Goal: Task Accomplishment & Management: Manage account settings

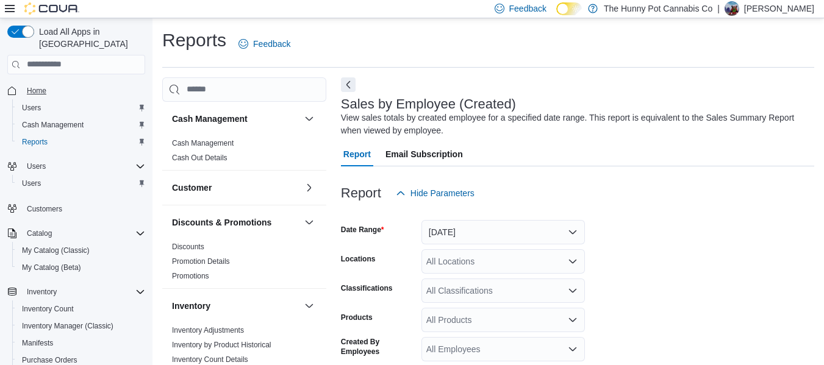
scroll to position [41, 0]
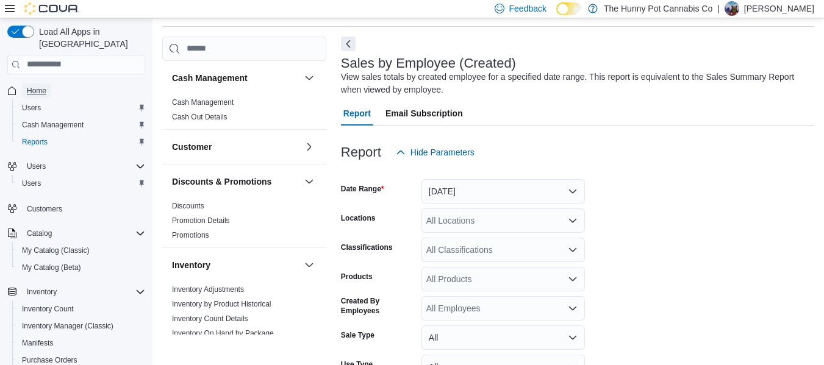
click at [45, 86] on span "Home" at bounding box center [37, 91] width 20 height 10
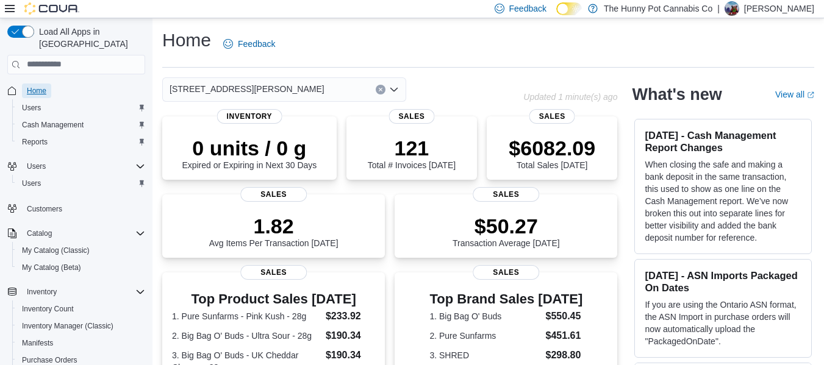
click at [34, 86] on span "Home" at bounding box center [37, 91] width 20 height 10
click at [37, 86] on span "Home" at bounding box center [37, 91] width 20 height 10
click at [39, 86] on span "Home" at bounding box center [37, 91] width 20 height 10
click at [33, 86] on span "Home" at bounding box center [37, 91] width 20 height 10
click at [38, 137] on span "Reports" at bounding box center [35, 142] width 26 height 10
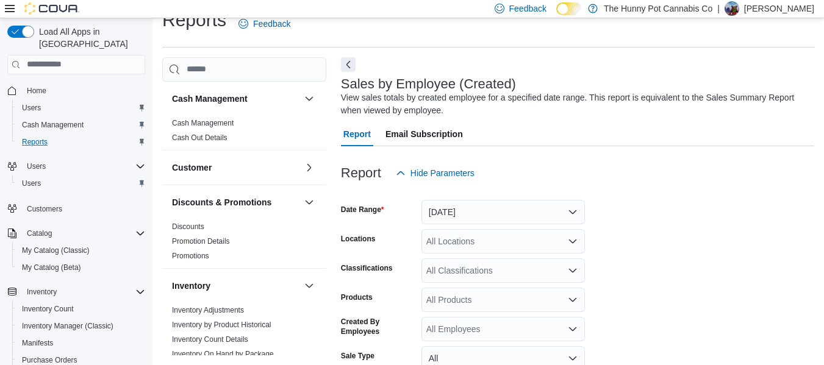
scroll to position [41, 0]
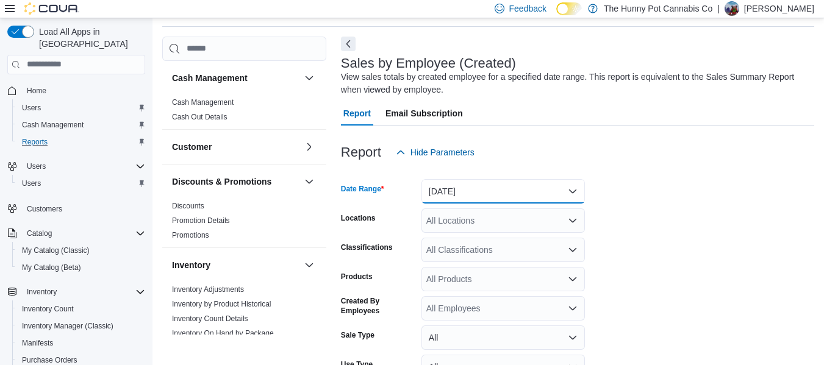
click at [551, 181] on button "[DATE]" at bounding box center [502, 191] width 163 height 24
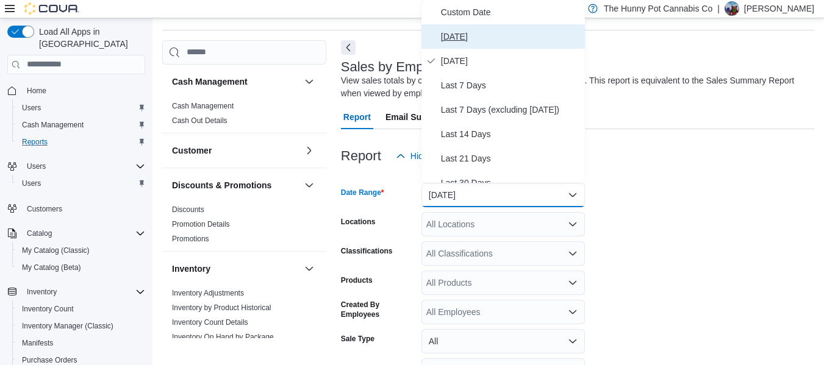
click at [466, 33] on span "[DATE]" at bounding box center [510, 36] width 139 height 15
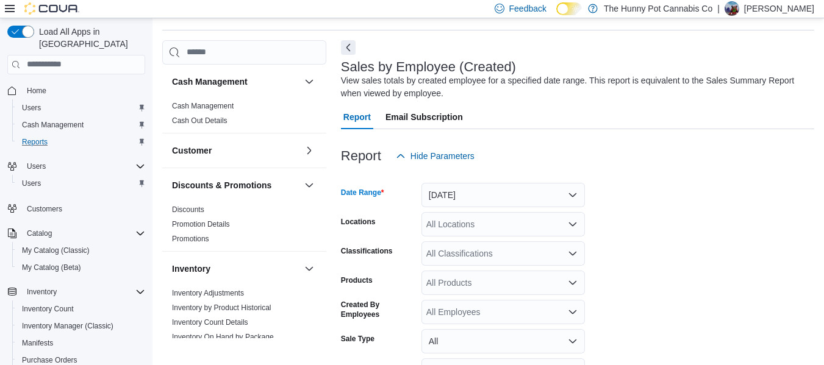
click at [466, 226] on div "All Locations" at bounding box center [502, 224] width 163 height 24
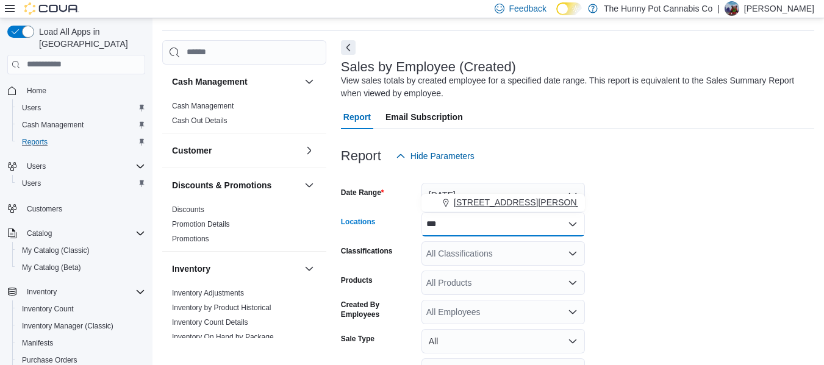
type input "***"
click at [487, 207] on span "[STREET_ADDRESS][PERSON_NAME]" at bounding box center [531, 202] width 155 height 12
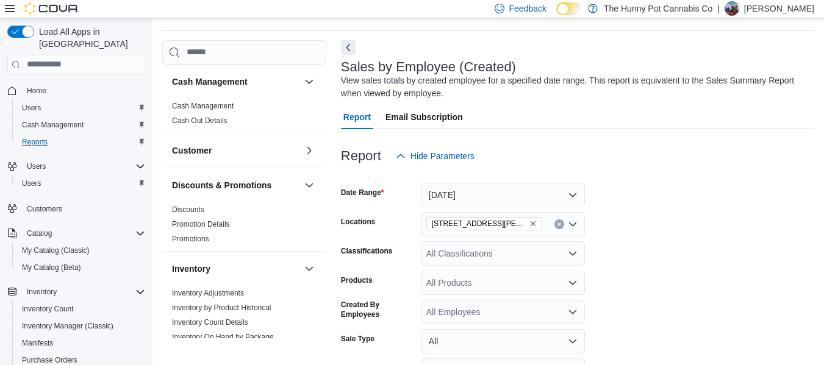
click at [702, 257] on form "Date Range [DATE] Locations [STREET_ADDRESS][PERSON_NAME] Classifications All C…" at bounding box center [577, 307] width 473 height 278
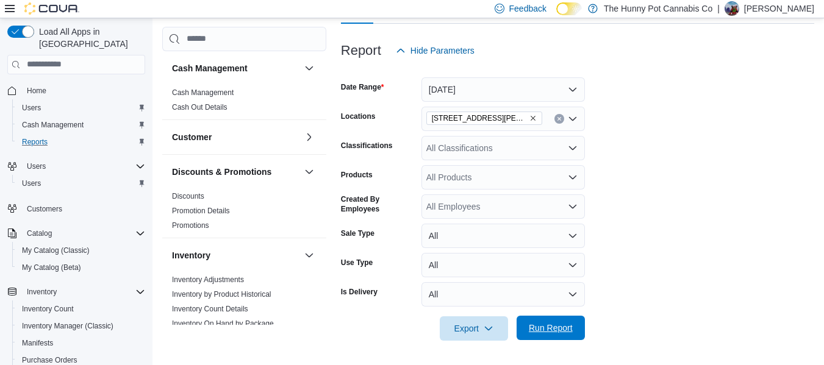
click at [529, 324] on span "Run Report" at bounding box center [551, 328] width 44 height 12
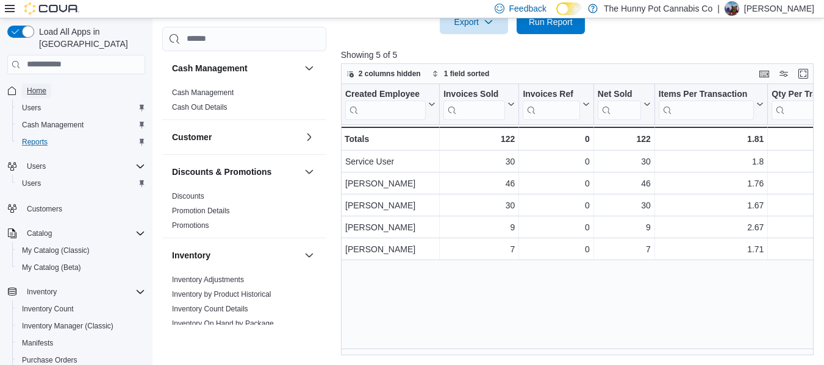
click at [30, 86] on span "Home" at bounding box center [37, 91] width 20 height 10
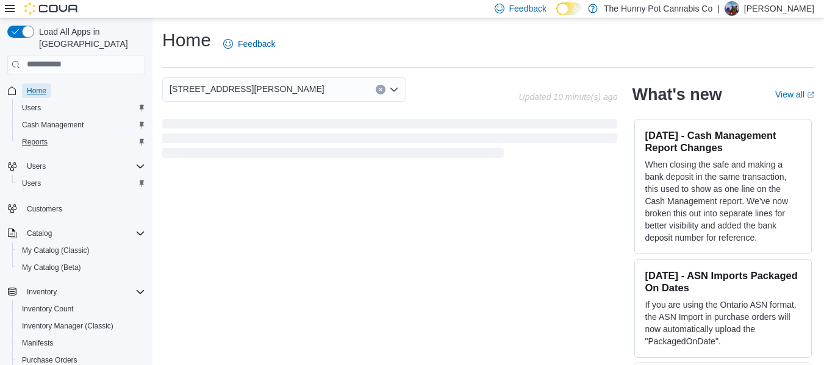
click at [39, 86] on span "Home" at bounding box center [37, 91] width 20 height 10
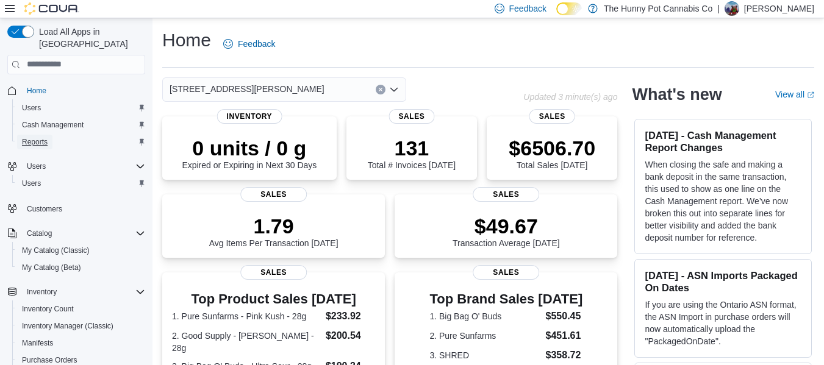
click at [51, 135] on link "Reports" at bounding box center [34, 142] width 35 height 15
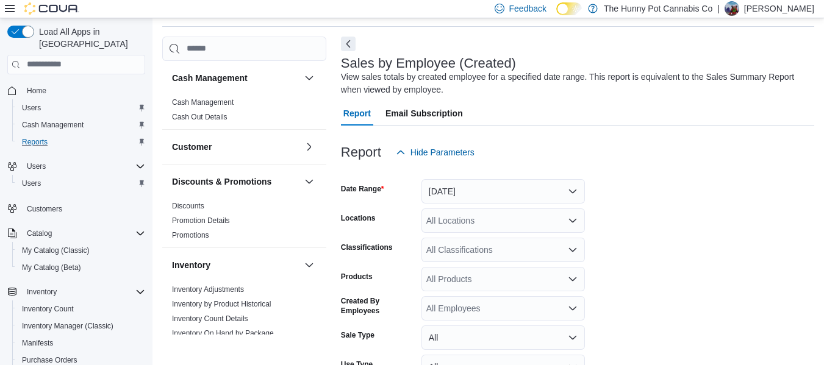
scroll to position [143, 0]
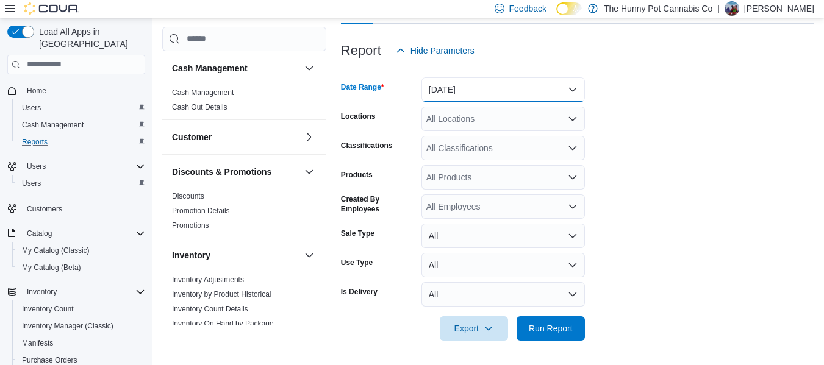
click at [496, 93] on button "[DATE]" at bounding box center [502, 89] width 163 height 24
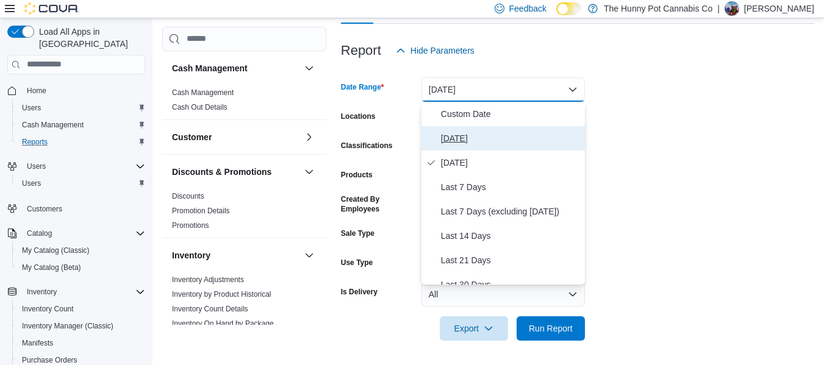
click at [471, 134] on span "[DATE]" at bounding box center [510, 138] width 139 height 15
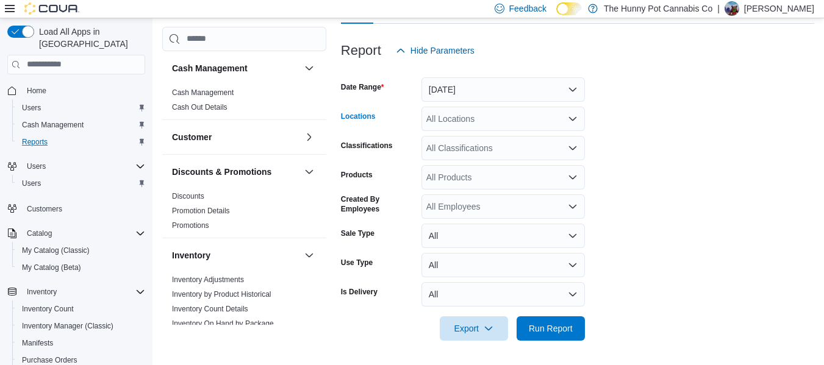
click at [475, 126] on div "All Locations" at bounding box center [502, 119] width 163 height 24
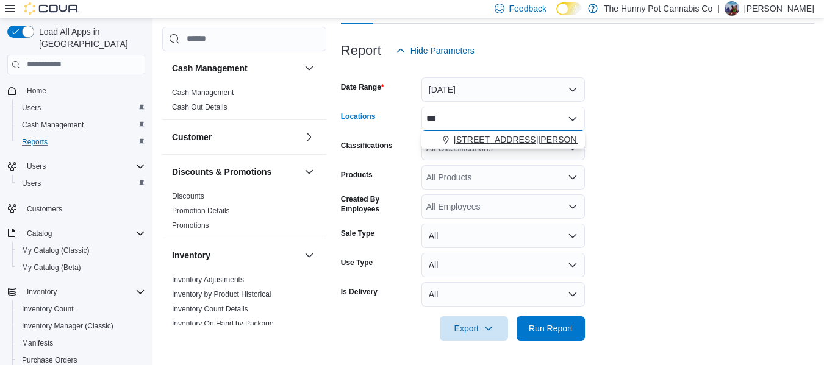
type input "***"
click at [482, 132] on button "[STREET_ADDRESS][PERSON_NAME]" at bounding box center [502, 140] width 163 height 18
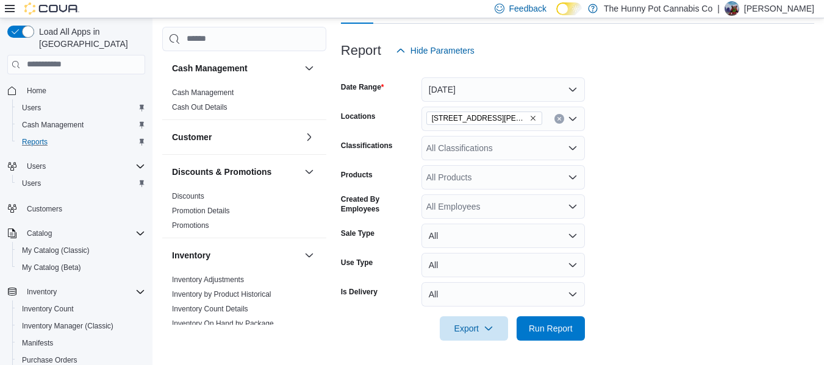
click at [790, 233] on form "Date Range [DATE] Locations [STREET_ADDRESS][PERSON_NAME] Classifications All C…" at bounding box center [577, 202] width 473 height 278
click at [558, 333] on span "Run Report" at bounding box center [551, 328] width 44 height 12
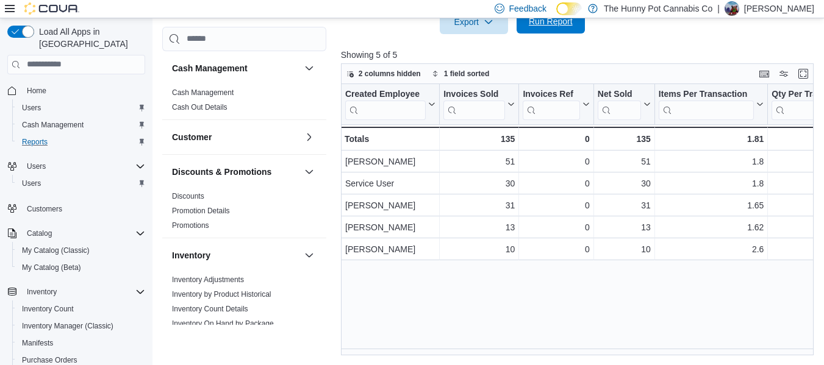
click at [557, 32] on span "Run Report" at bounding box center [551, 21] width 54 height 24
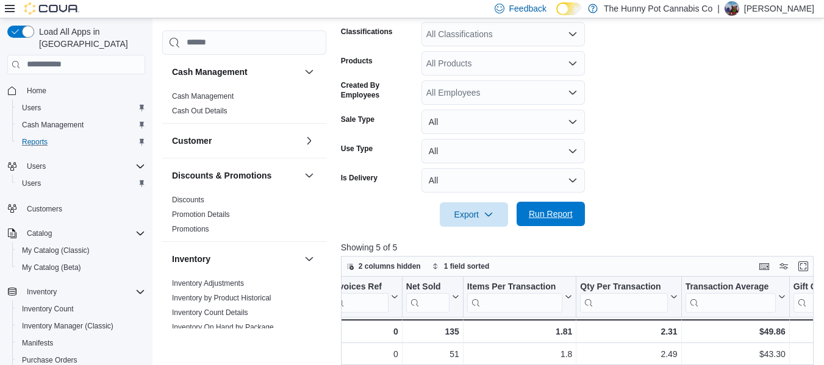
scroll to position [256, 0]
click at [549, 212] on span "Run Report" at bounding box center [551, 215] width 44 height 12
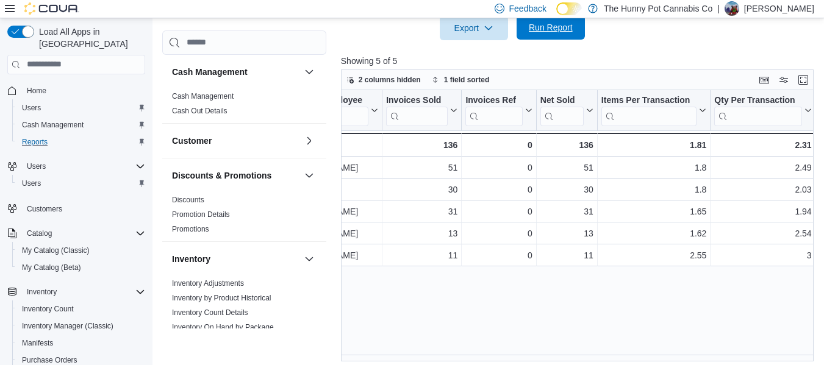
scroll to position [0, 0]
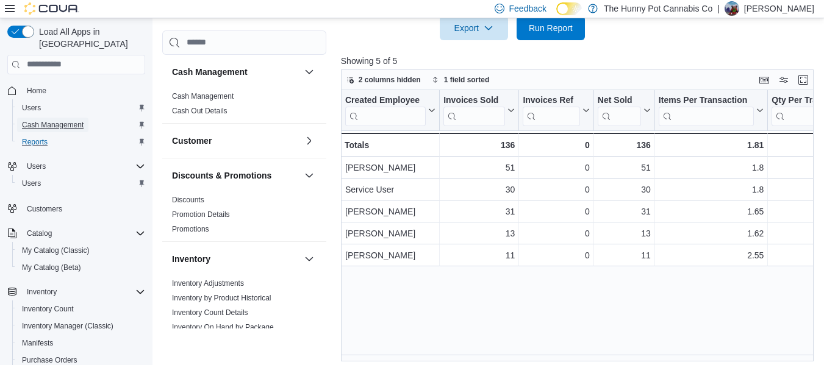
click at [73, 120] on span "Cash Management" at bounding box center [53, 125] width 62 height 10
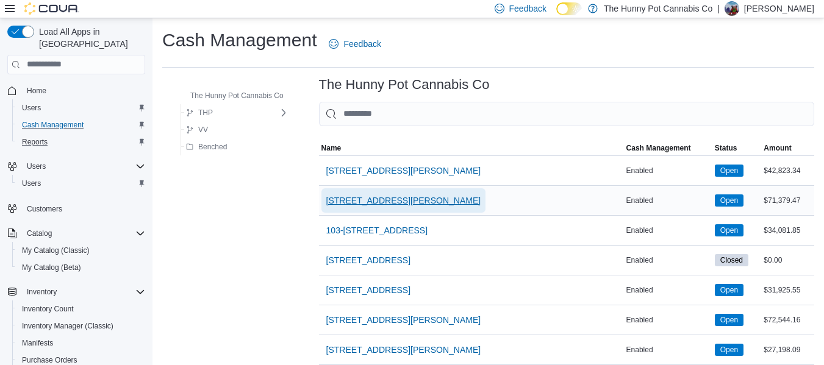
click at [368, 201] on span "[STREET_ADDRESS][PERSON_NAME]" at bounding box center [403, 200] width 155 height 12
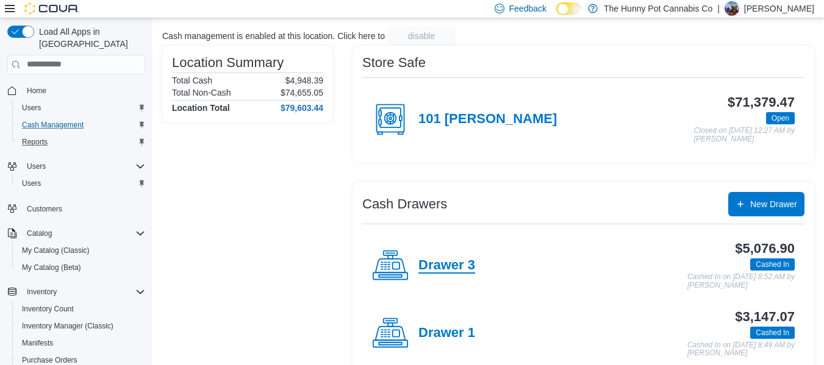
click at [442, 267] on h4 "Drawer 3" at bounding box center [446, 266] width 57 height 16
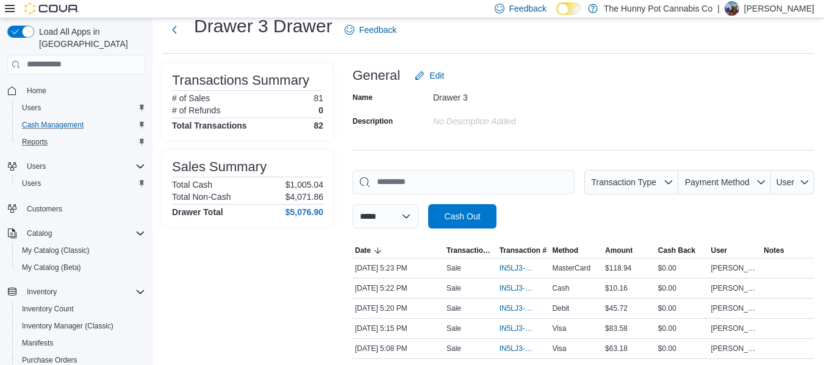
scroll to position [113, 0]
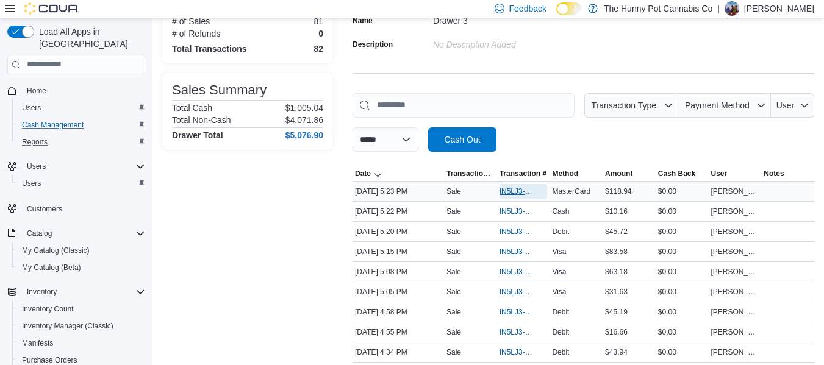
click at [525, 194] on span "IN5LJ3-6143109" at bounding box center [517, 192] width 36 height 10
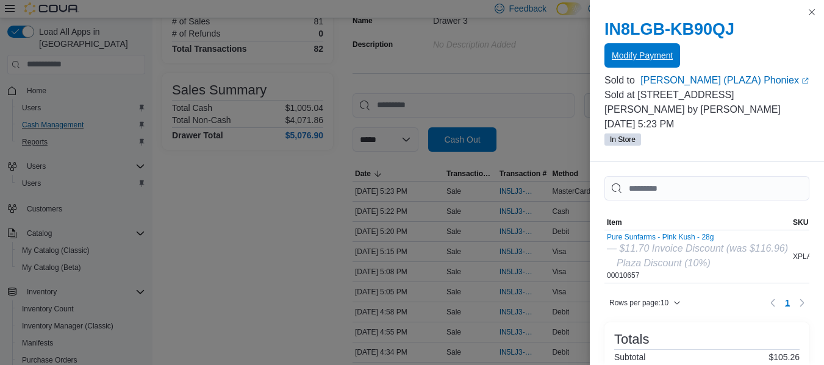
click at [651, 60] on span "Modify Payment" at bounding box center [642, 55] width 61 height 12
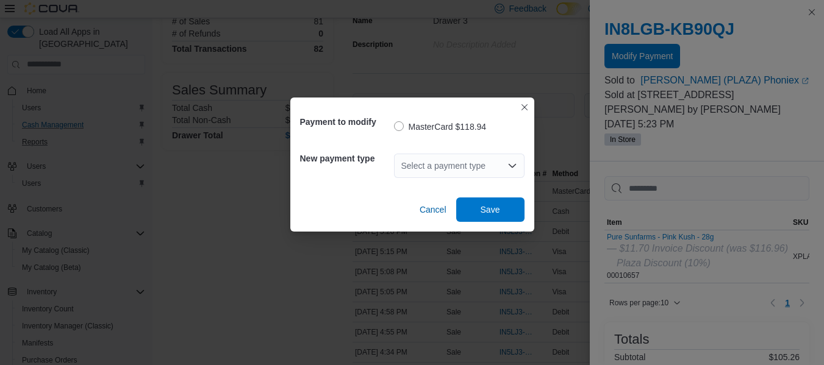
click at [431, 171] on div "Select a payment type" at bounding box center [459, 166] width 130 height 24
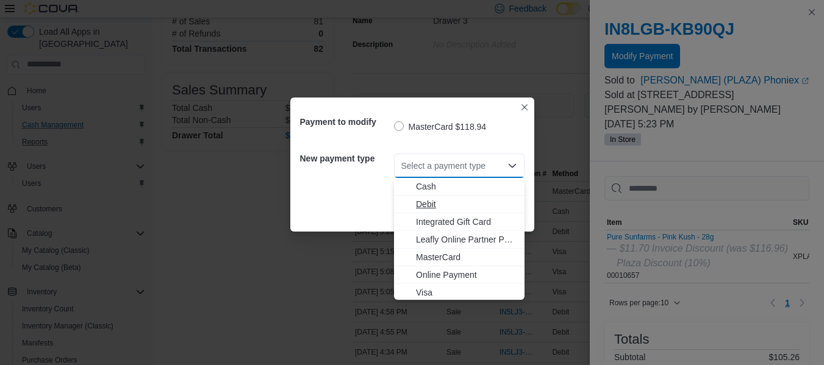
click at [432, 207] on span "Debit" at bounding box center [466, 204] width 101 height 12
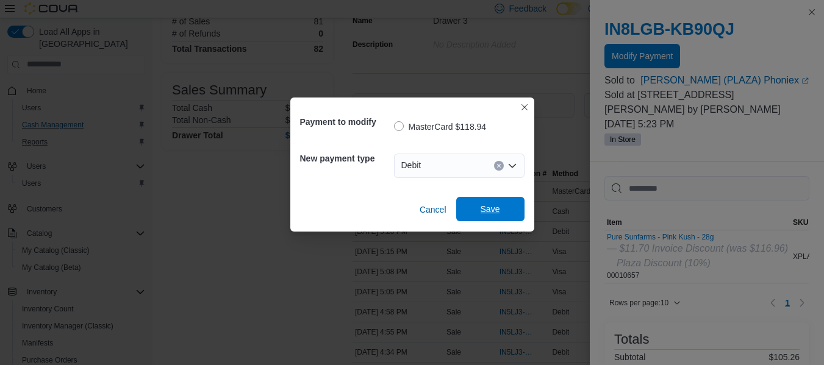
click at [495, 208] on span "Save" at bounding box center [490, 209] width 20 height 12
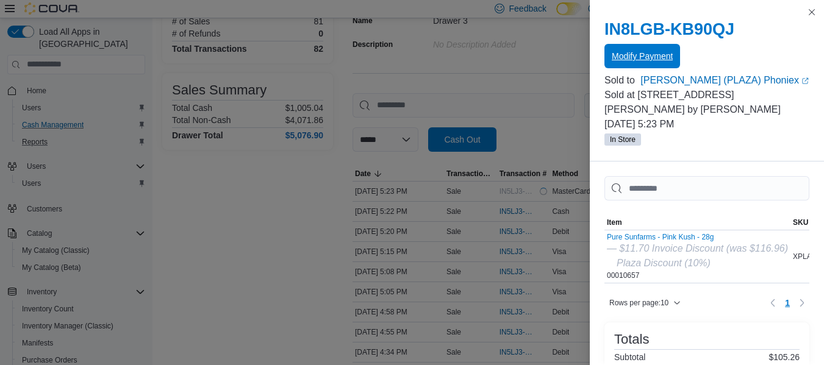
scroll to position [0, 0]
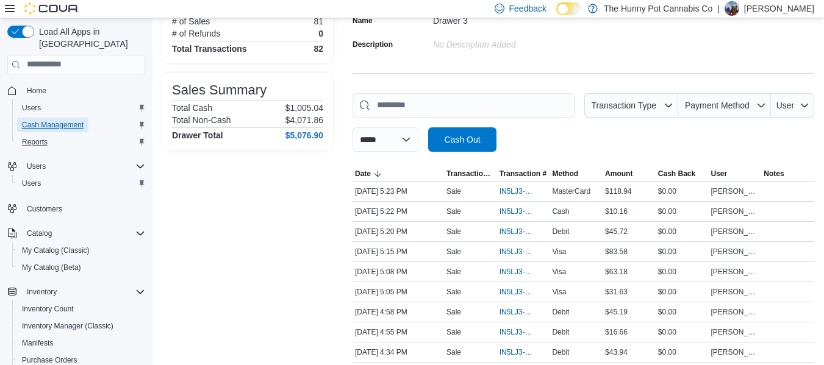
click at [86, 118] on link "Cash Management" at bounding box center [52, 125] width 71 height 15
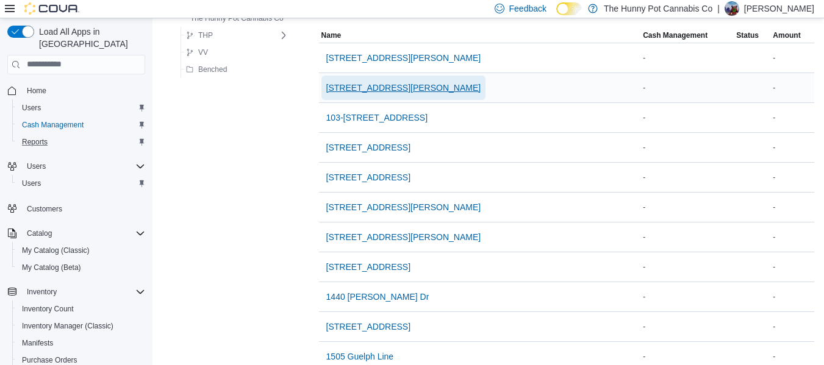
click at [398, 90] on span "[STREET_ADDRESS][PERSON_NAME]" at bounding box center [403, 88] width 155 height 12
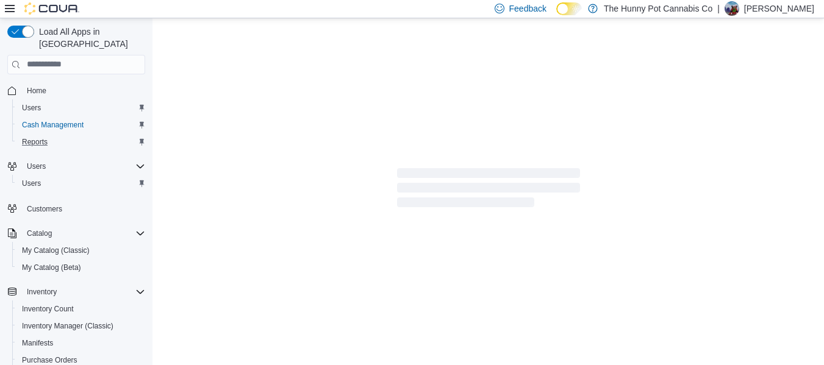
scroll to position [113, 0]
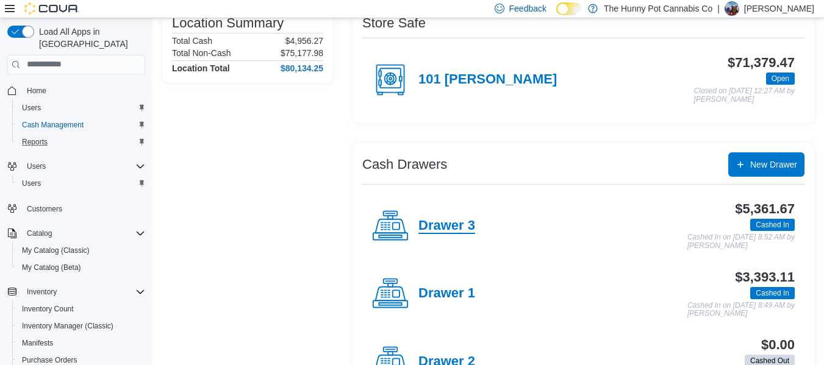
click at [465, 227] on h4 "Drawer 3" at bounding box center [446, 226] width 57 height 16
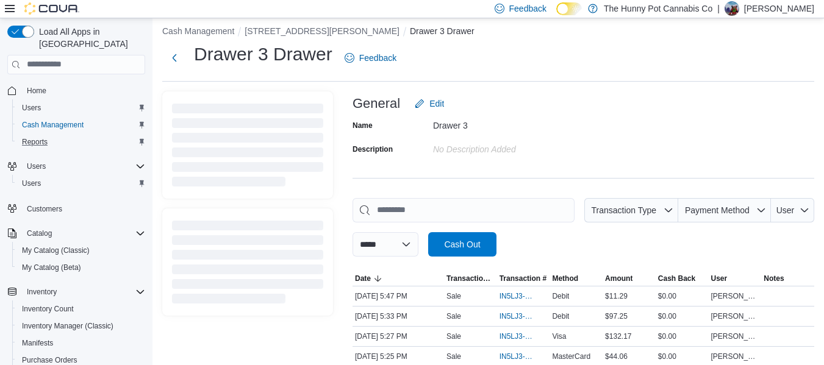
scroll to position [113, 0]
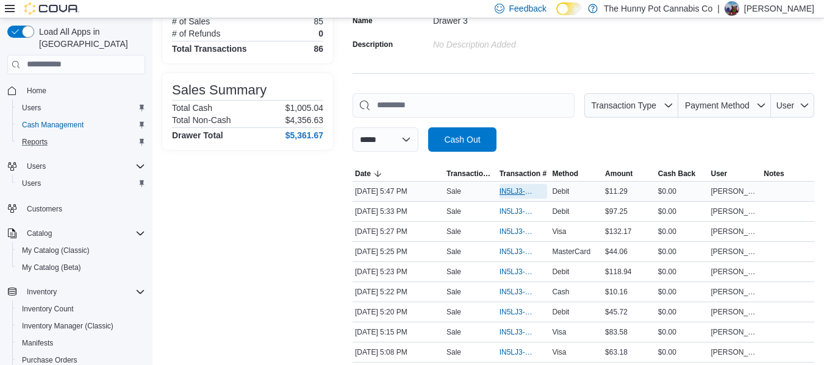
click at [521, 192] on span "IN5LJ3-6143406" at bounding box center [517, 192] width 36 height 10
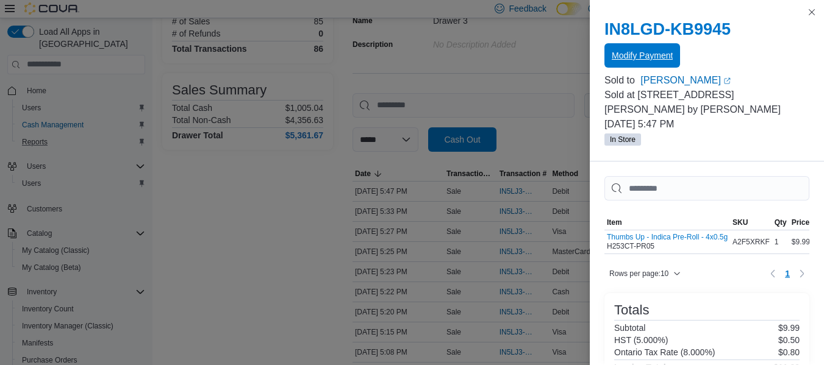
click at [635, 63] on span "Modify Payment" at bounding box center [642, 55] width 61 height 24
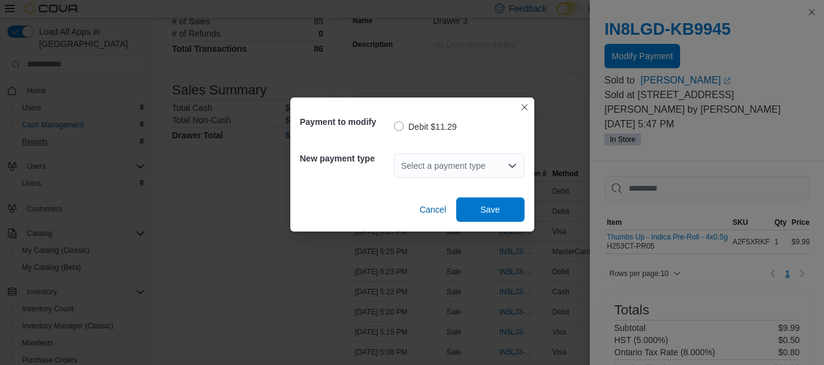
click at [466, 171] on div "Select a payment type" at bounding box center [459, 166] width 130 height 24
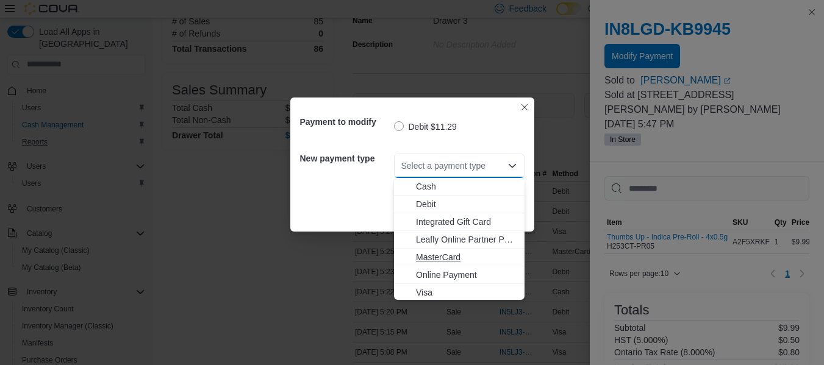
click at [441, 251] on button "MasterCard" at bounding box center [459, 258] width 130 height 18
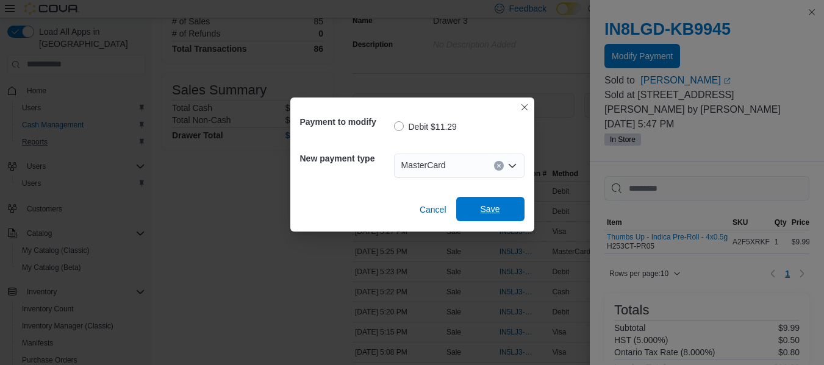
click at [486, 214] on span "Save" at bounding box center [490, 209] width 20 height 12
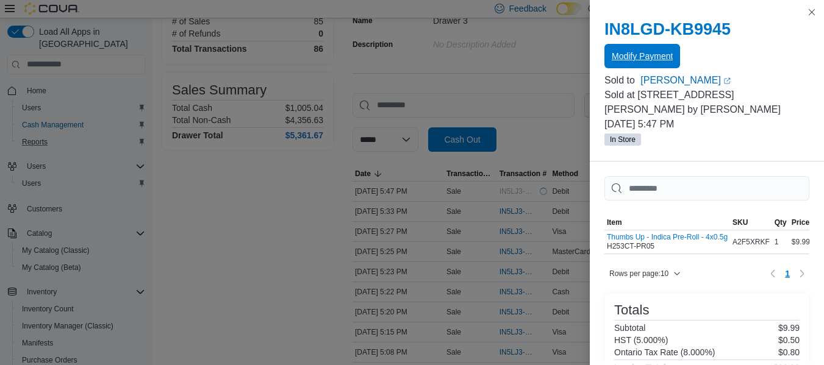
scroll to position [0, 0]
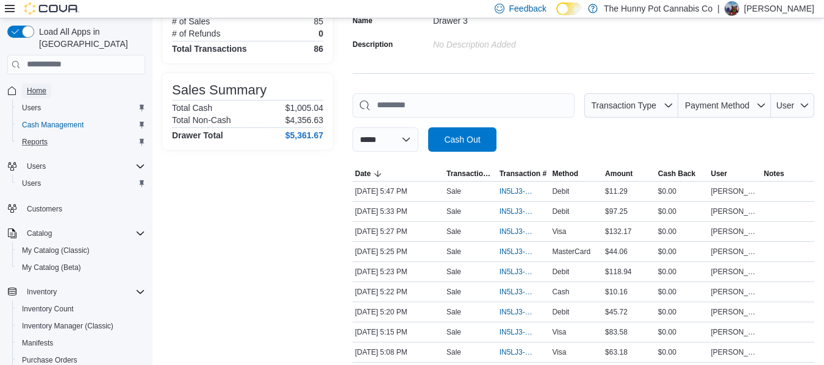
click at [38, 86] on span "Home" at bounding box center [37, 91] width 20 height 10
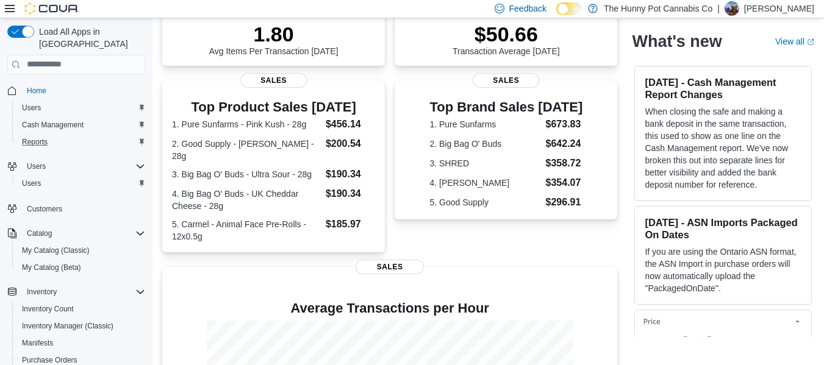
scroll to position [193, 0]
click at [36, 137] on span "Reports" at bounding box center [35, 142] width 26 height 15
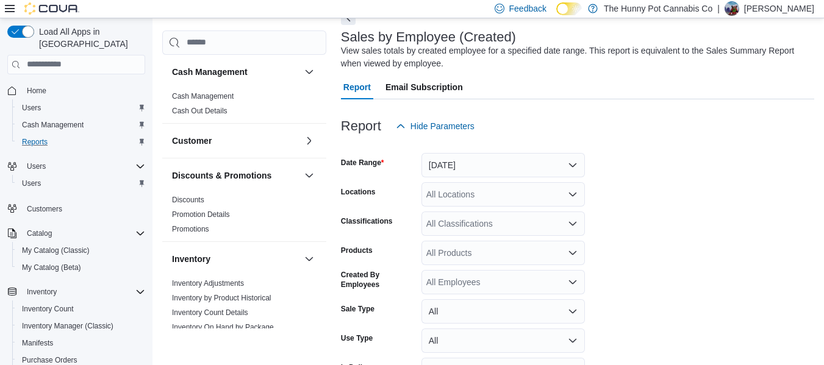
scroll to position [41, 0]
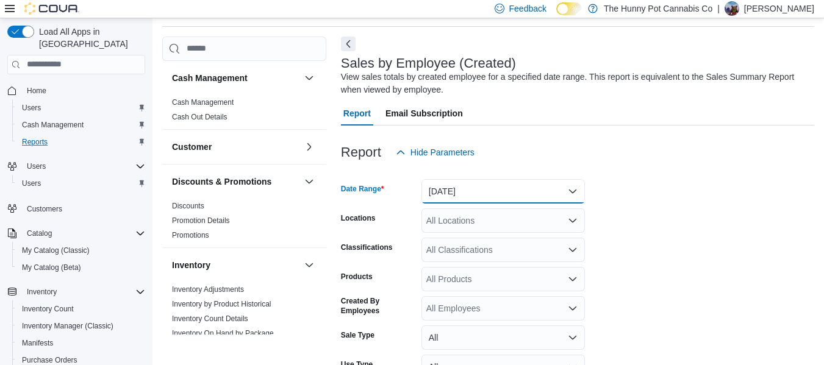
click at [464, 189] on button "[DATE]" at bounding box center [502, 191] width 163 height 24
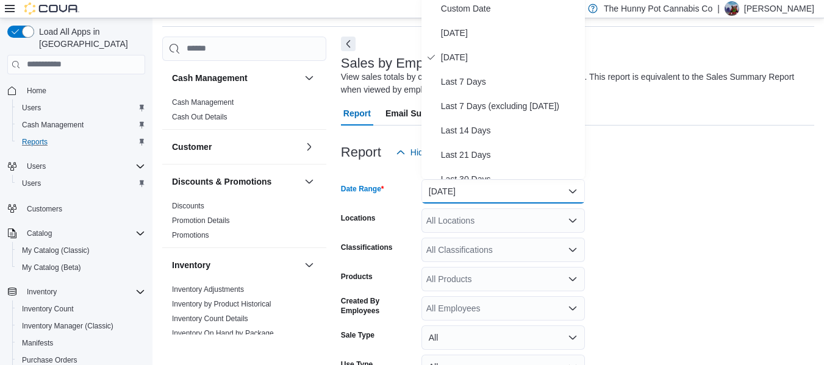
scroll to position [37, 0]
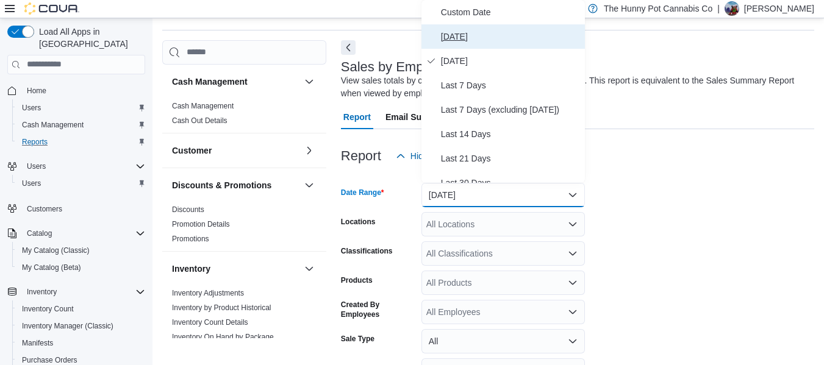
click at [452, 37] on span "[DATE]" at bounding box center [510, 36] width 139 height 15
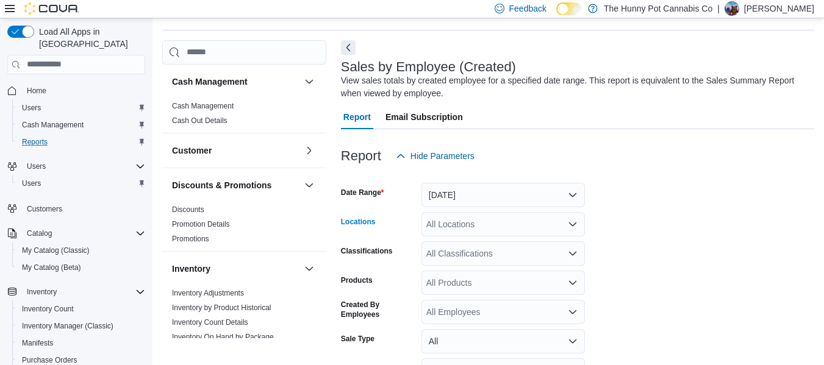
click at [477, 226] on div "All Locations" at bounding box center [502, 224] width 163 height 24
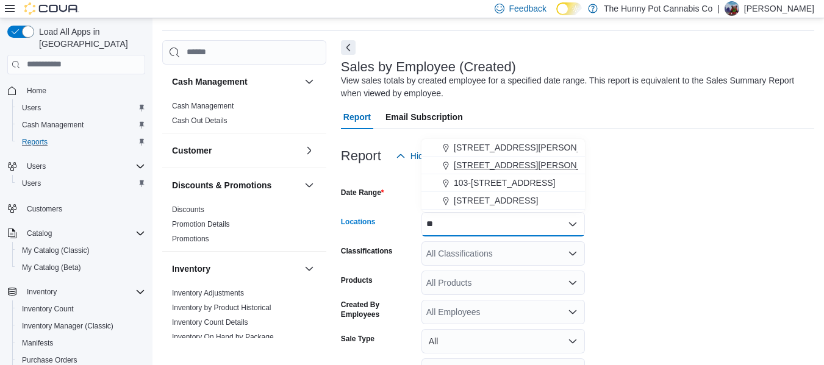
type input "**"
click at [491, 160] on span "[STREET_ADDRESS][PERSON_NAME]" at bounding box center [531, 165] width 155 height 12
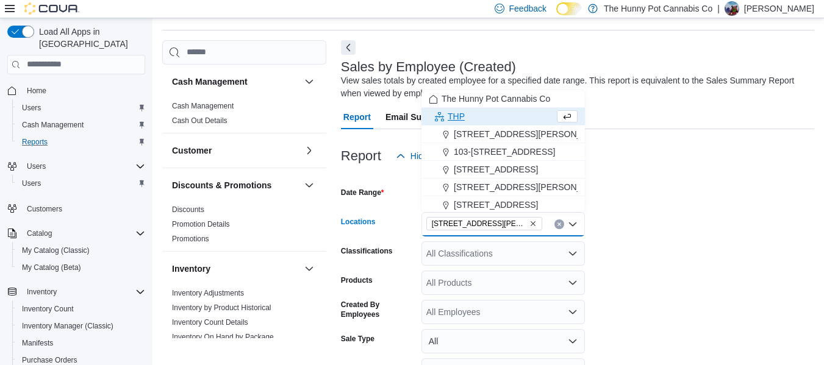
scroll to position [143, 0]
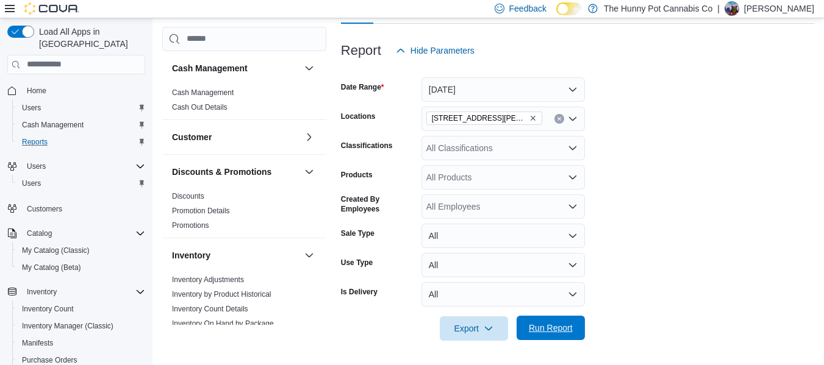
click at [561, 319] on span "Run Report" at bounding box center [551, 328] width 54 height 24
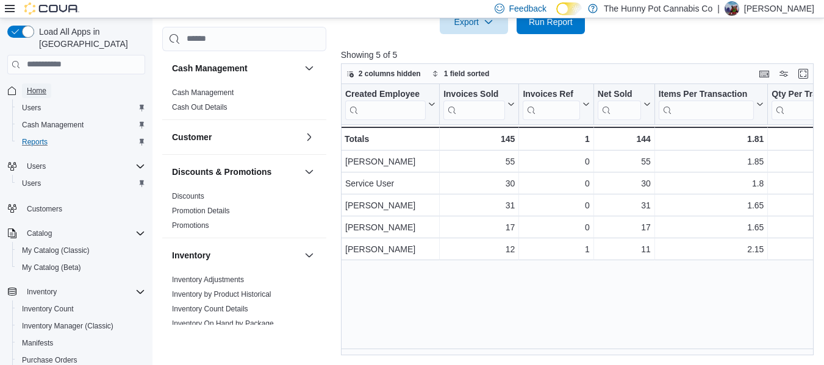
click at [37, 86] on span "Home" at bounding box center [37, 91] width 20 height 10
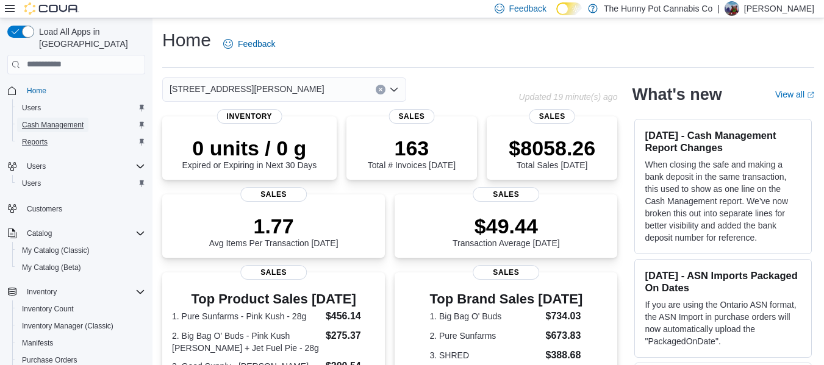
click at [71, 120] on span "Cash Management" at bounding box center [53, 125] width 62 height 10
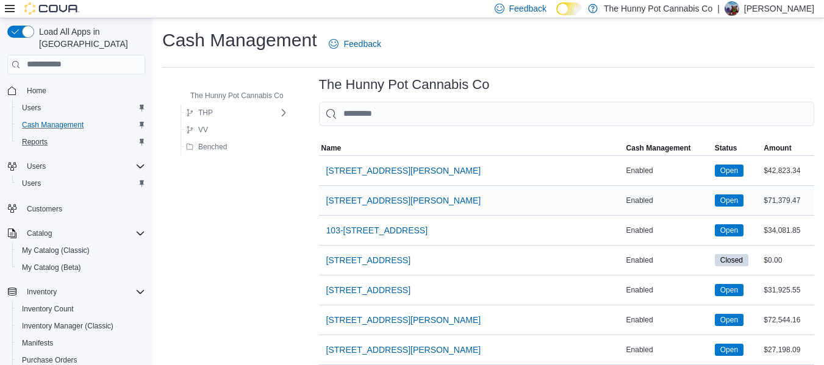
drag, startPoint x: 371, startPoint y: 202, endPoint x: 687, endPoint y: 195, distance: 315.9
click at [720, 195] on span "Open" at bounding box center [729, 200] width 18 height 11
click at [383, 205] on span "[STREET_ADDRESS][PERSON_NAME]" at bounding box center [403, 200] width 155 height 12
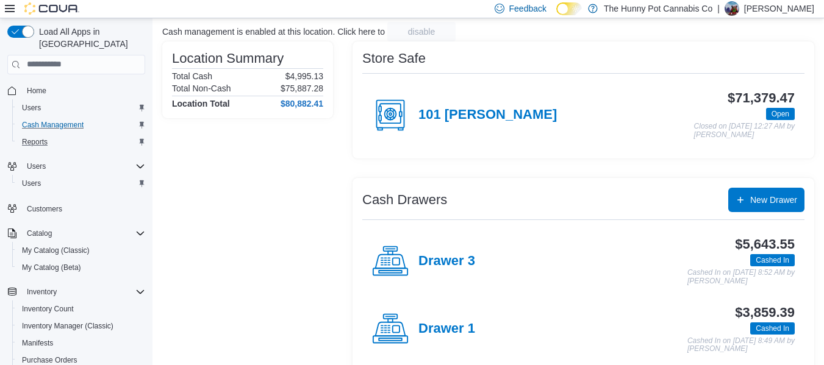
scroll to position [94, 0]
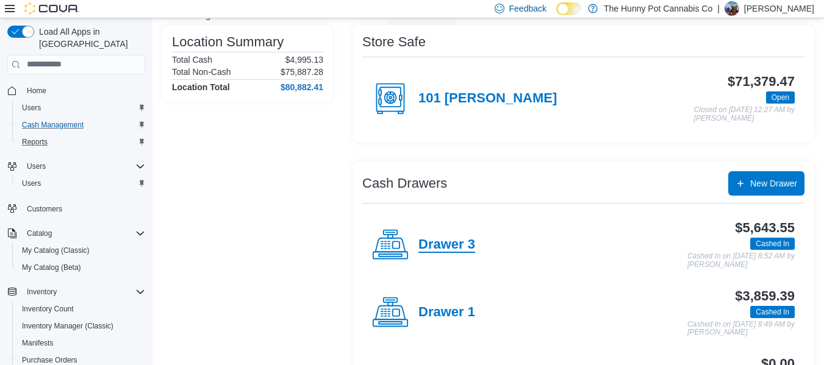
click at [438, 246] on h4 "Drawer 3" at bounding box center [446, 245] width 57 height 16
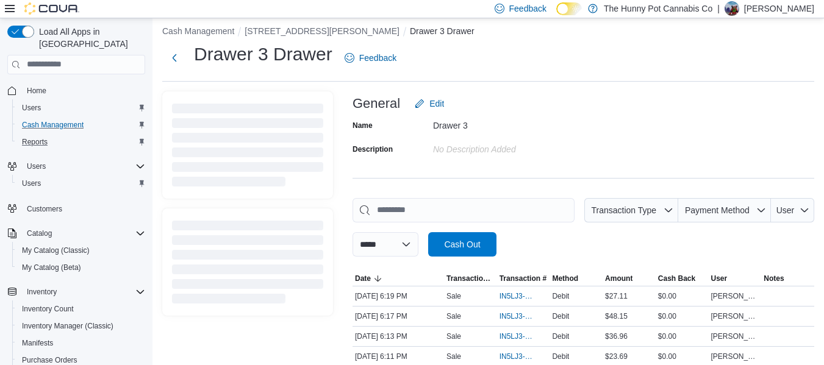
scroll to position [94, 0]
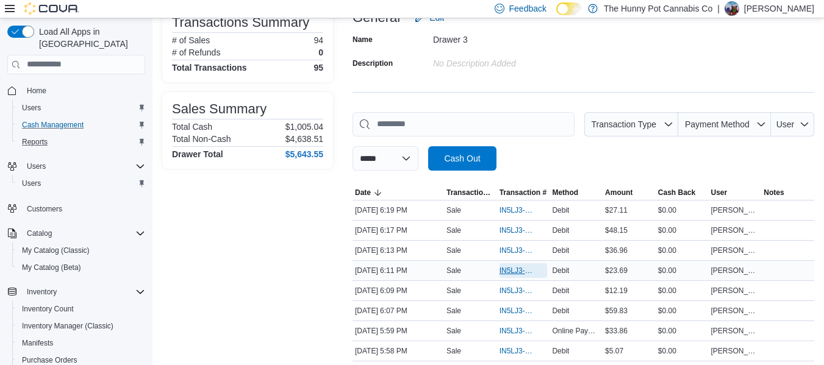
click at [512, 263] on span "IN5LJ3-6143717" at bounding box center [523, 270] width 48 height 15
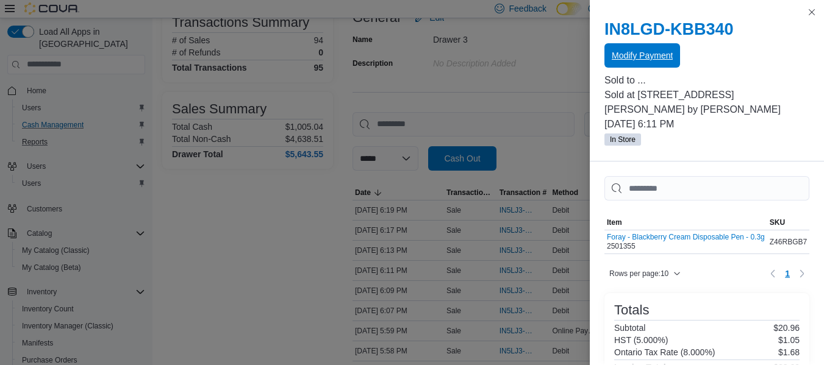
click at [647, 57] on span "Modify Payment" at bounding box center [642, 55] width 61 height 12
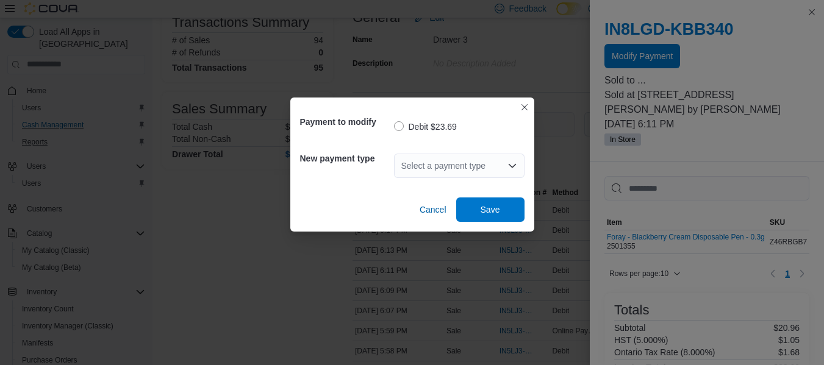
click at [412, 159] on div "Select a payment type" at bounding box center [459, 166] width 130 height 24
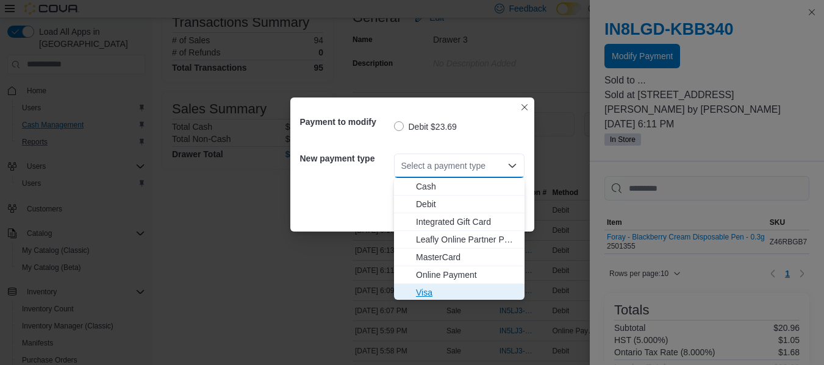
click at [425, 291] on span "Visa" at bounding box center [466, 293] width 101 height 12
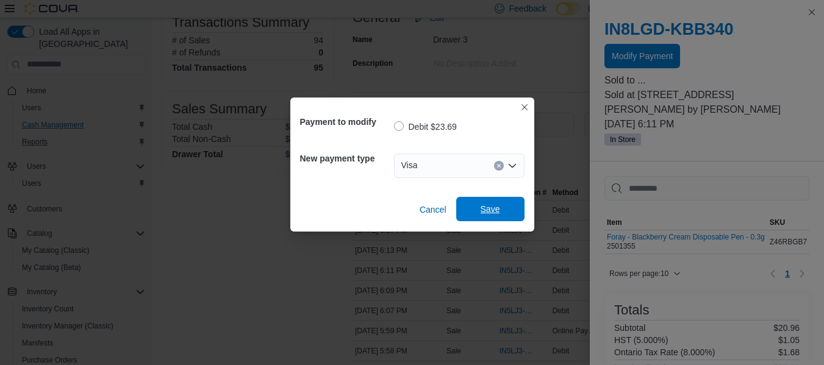
click at [496, 211] on span "Save" at bounding box center [490, 209] width 20 height 12
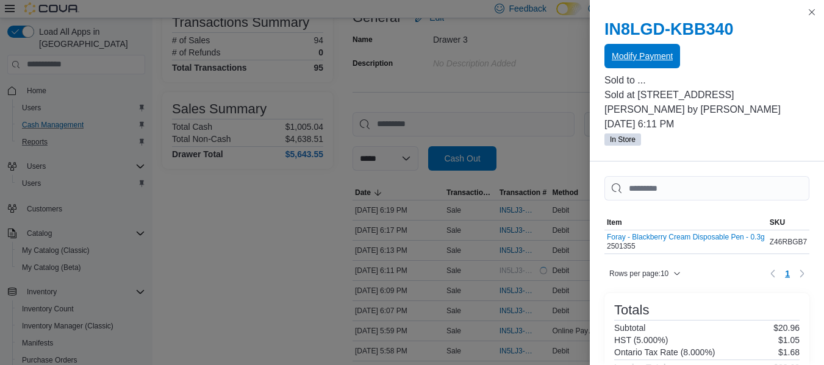
scroll to position [0, 0]
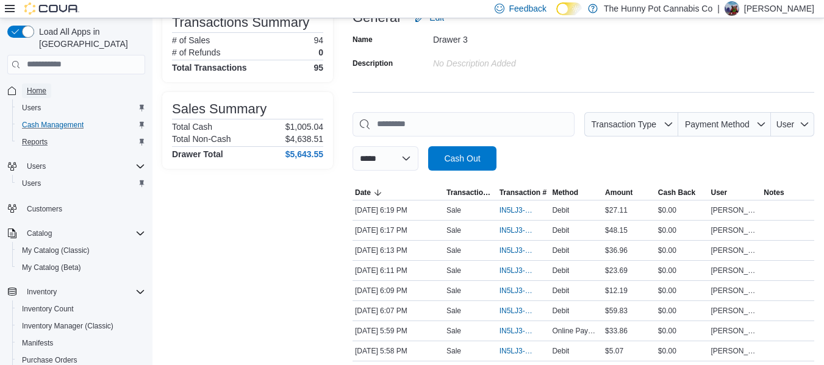
click at [36, 86] on span "Home" at bounding box center [37, 91] width 20 height 10
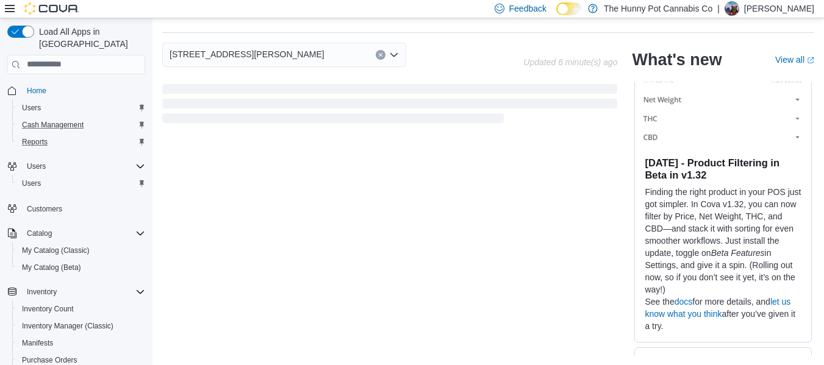
scroll to position [339, 0]
